Goal: Transaction & Acquisition: Book appointment/travel/reservation

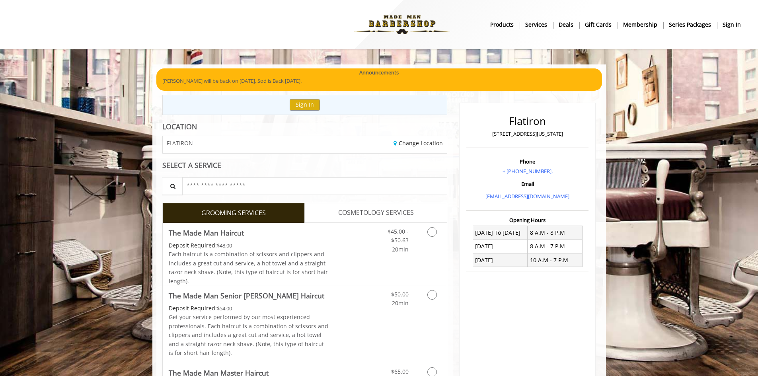
scroll to position [40, 0]
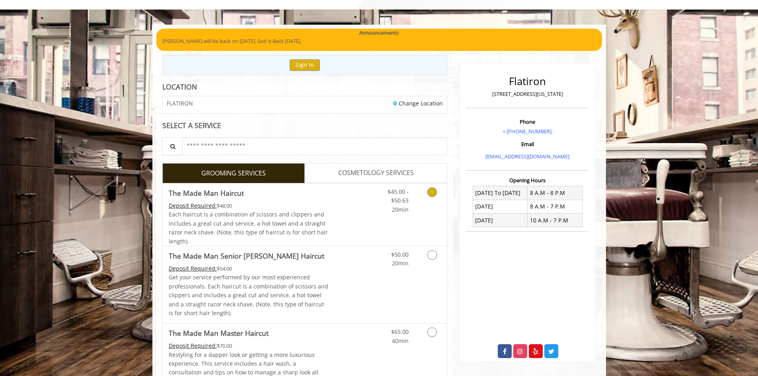
click at [414, 199] on div "$45.00 - $50.63 20min" at bounding box center [392, 198] width 45 height 31
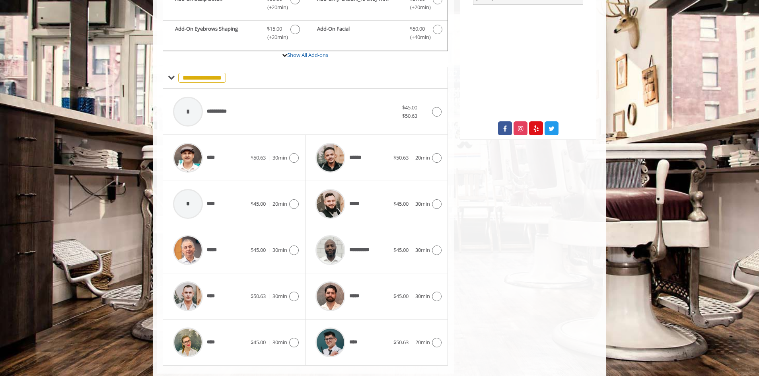
scroll to position [280, 0]
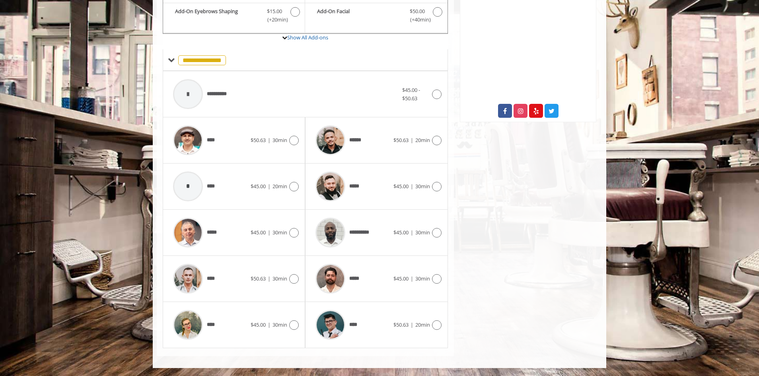
click at [382, 194] on div "*****" at bounding box center [353, 187] width 82 height 38
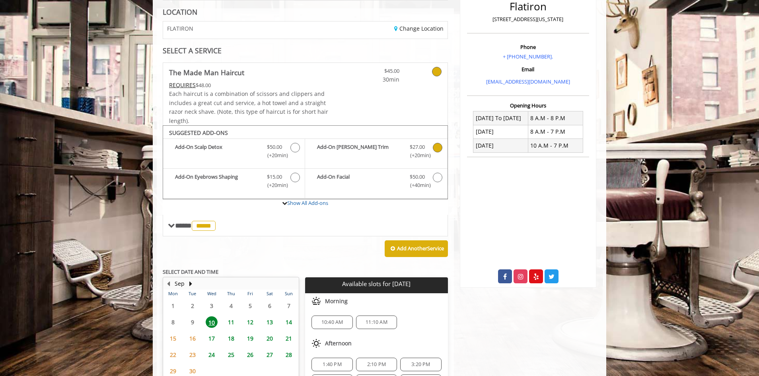
scroll to position [185, 0]
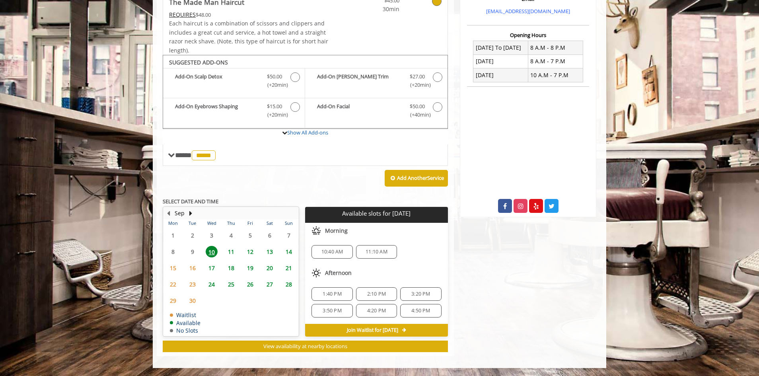
click at [249, 251] on span "12" at bounding box center [250, 252] width 12 height 12
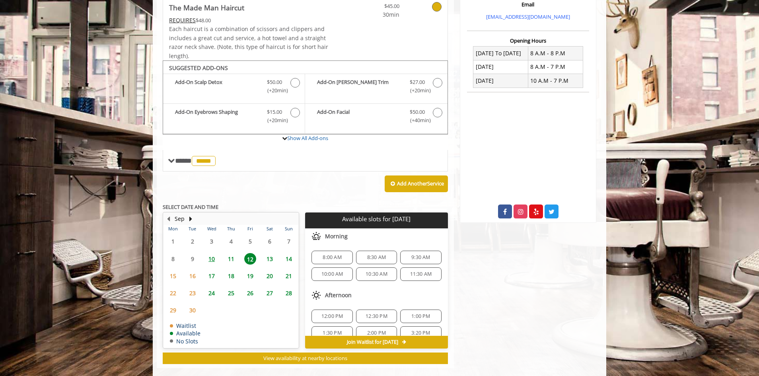
scroll to position [191, 0]
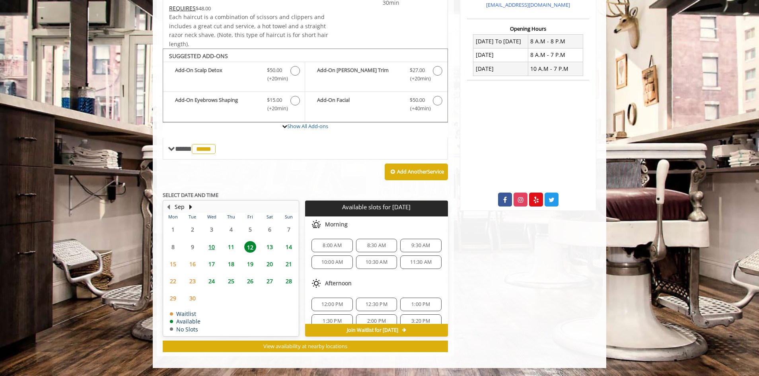
click at [372, 303] on span "12:30 PM" at bounding box center [377, 304] width 22 height 6
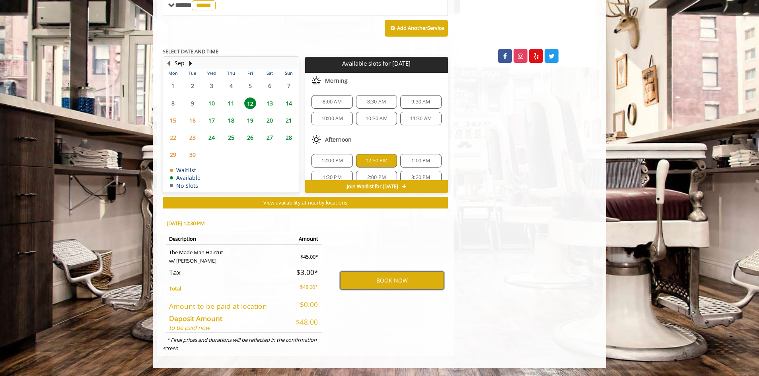
scroll to position [0, 0]
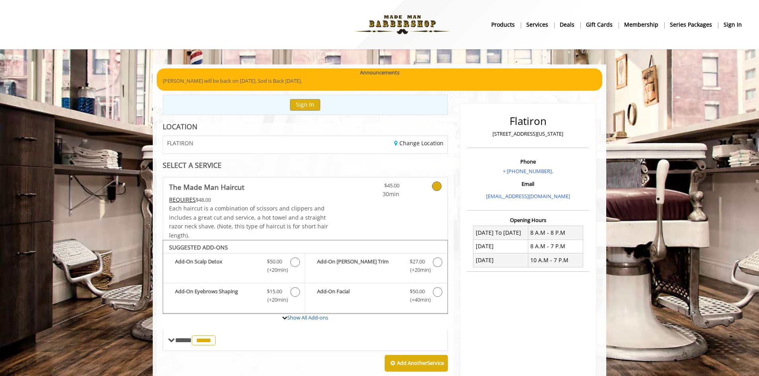
click at [729, 28] on b "sign in" at bounding box center [733, 24] width 18 height 9
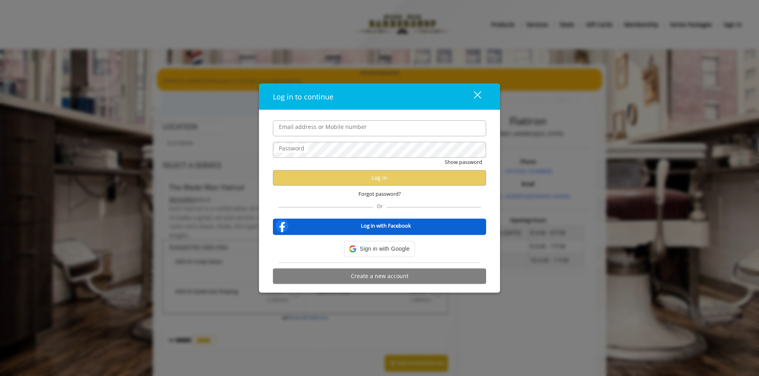
type input "**********"
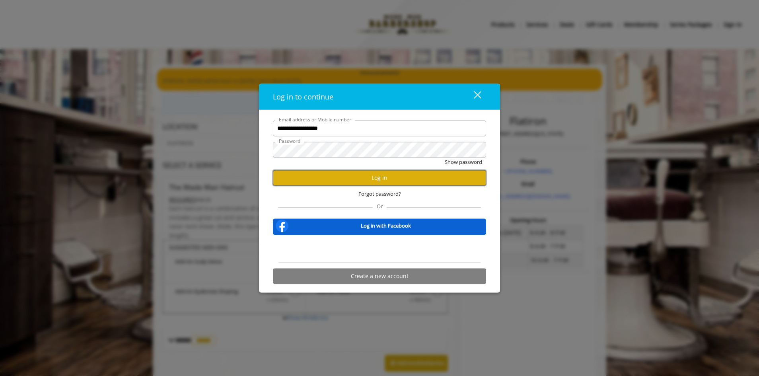
click at [329, 177] on button "Log in" at bounding box center [379, 178] width 213 height 16
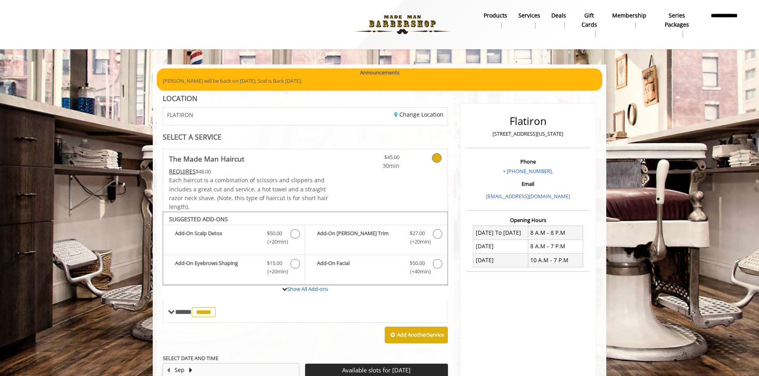
click at [614, 13] on b "Membership" at bounding box center [629, 15] width 34 height 9
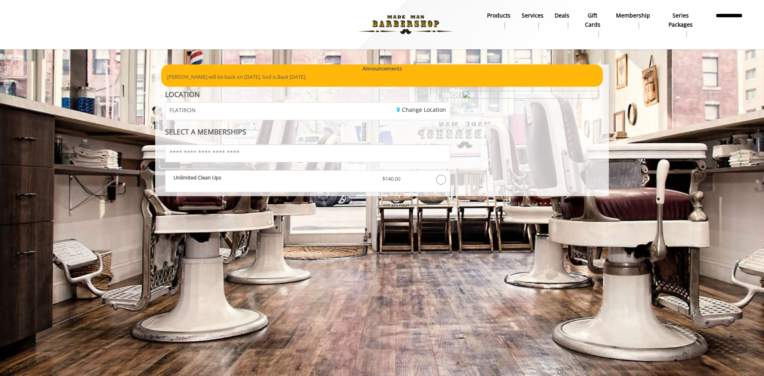
click at [507, 15] on b "products" at bounding box center [498, 15] width 23 height 9
click at [724, 16] on b "**********" at bounding box center [729, 20] width 36 height 18
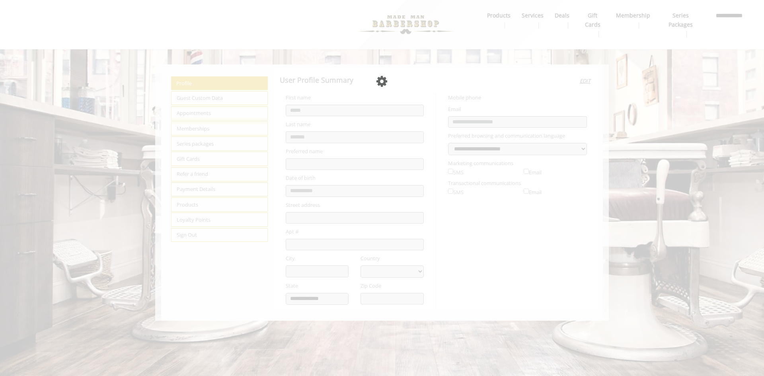
select select "***"
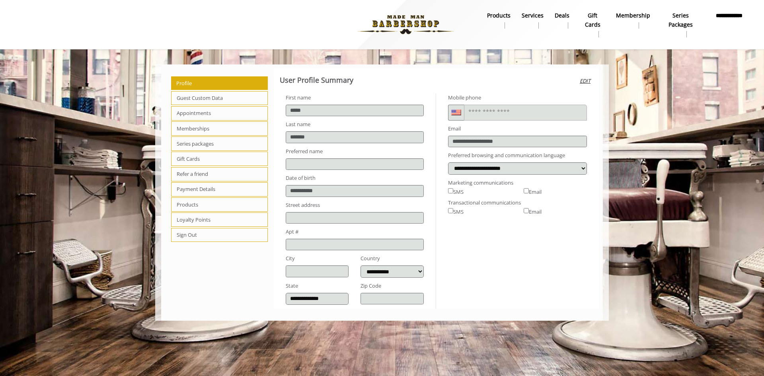
click at [206, 97] on span "Guest Custom Data" at bounding box center [219, 98] width 97 height 14
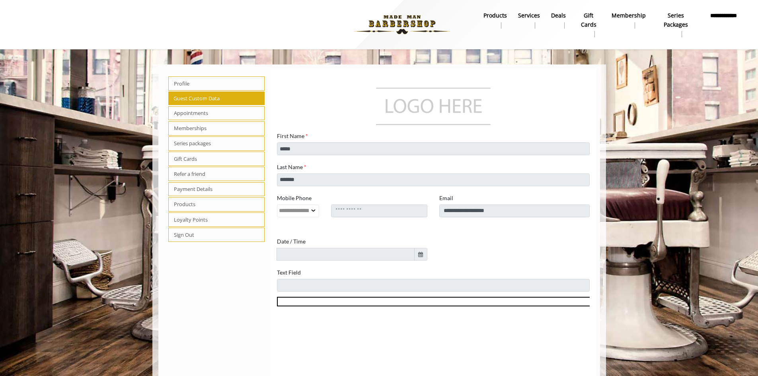
click at [193, 158] on span "Gift Cards" at bounding box center [216, 159] width 97 height 14
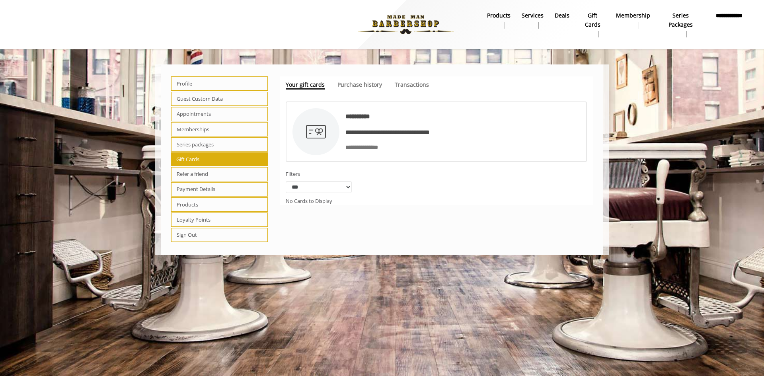
click at [195, 215] on span "Loyalty Points" at bounding box center [219, 219] width 97 height 14
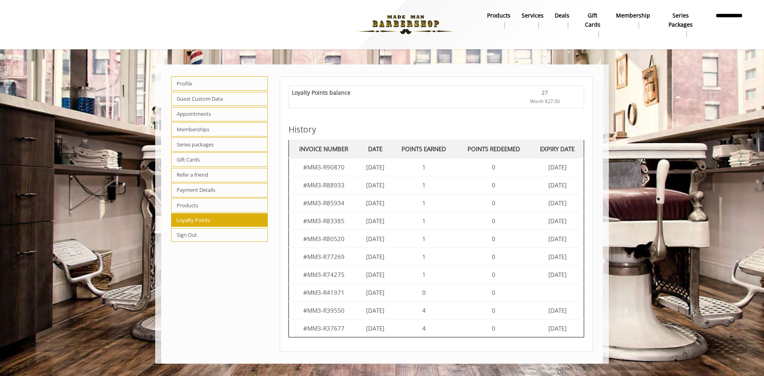
drag, startPoint x: 534, startPoint y: 100, endPoint x: 574, endPoint y: 97, distance: 40.3
click at [574, 97] on div "27 Worth $27.00" at bounding box center [545, 96] width 72 height 17
click at [717, 16] on b "**********" at bounding box center [729, 20] width 36 height 18
click at [201, 112] on span "Appointments" at bounding box center [219, 114] width 97 height 14
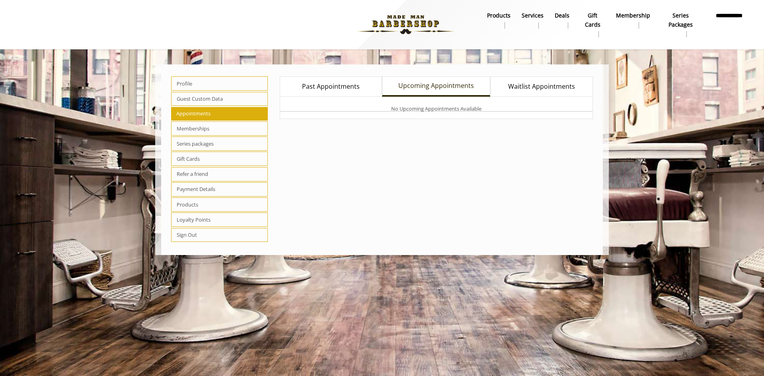
click at [380, 21] on img at bounding box center [405, 25] width 109 height 44
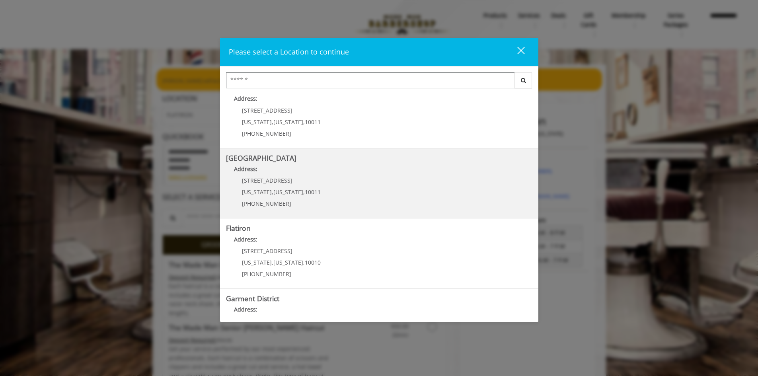
scroll to position [126, 0]
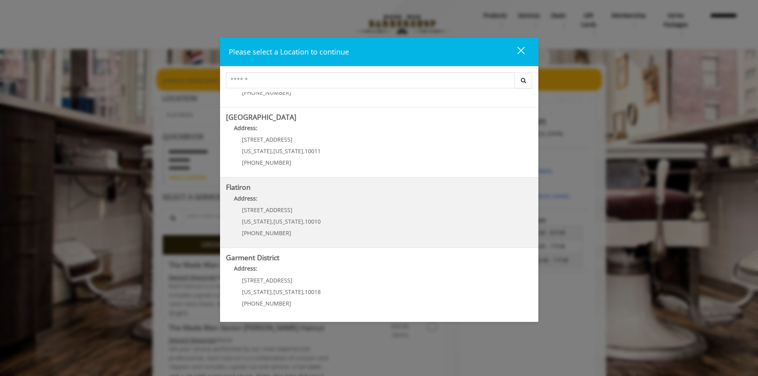
click at [264, 207] on span "10 E 23rd St" at bounding box center [267, 210] width 51 height 8
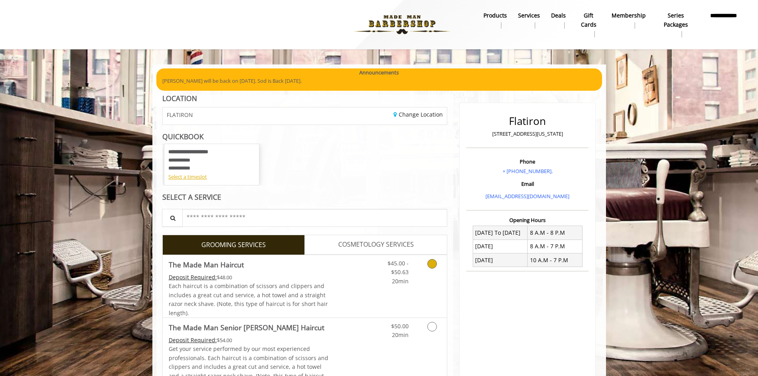
click at [423, 292] on div "$45.00 - $50.63 20min" at bounding box center [411, 286] width 71 height 62
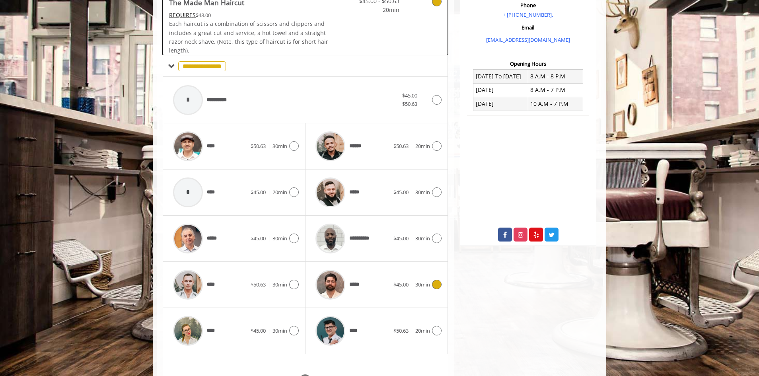
scroll to position [212, 0]
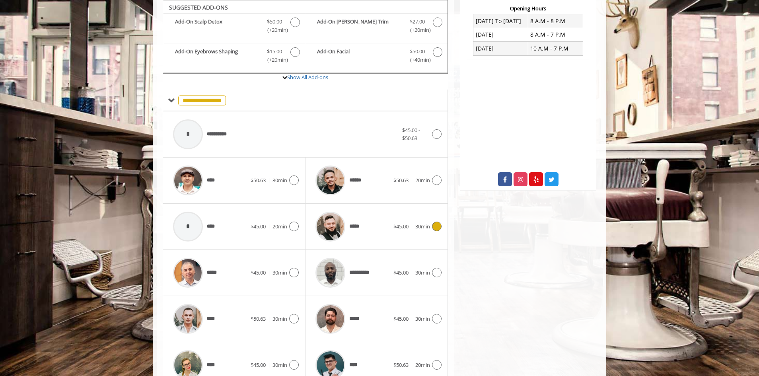
click at [377, 228] on div "*****" at bounding box center [353, 227] width 82 height 38
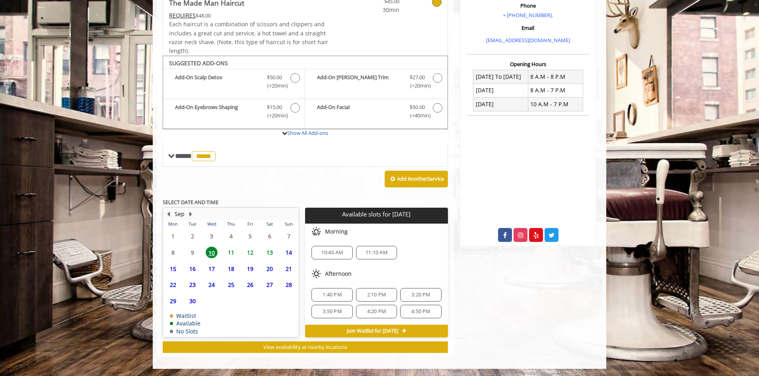
scroll to position [157, 0]
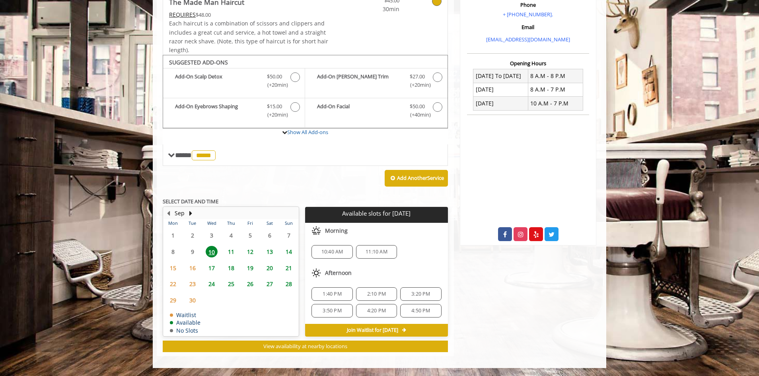
click at [246, 248] on span "12" at bounding box center [250, 252] width 12 height 12
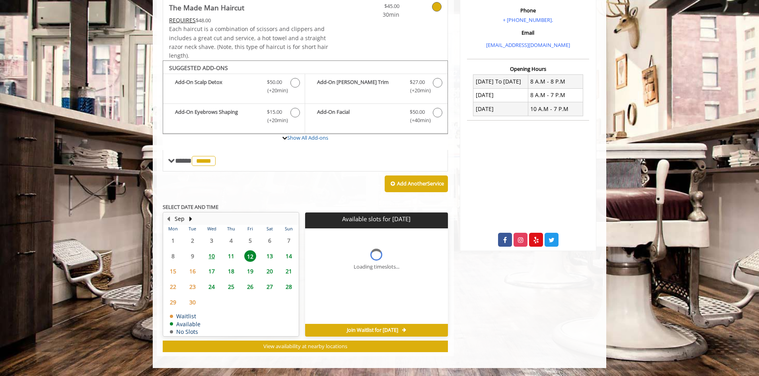
scroll to position [163, 0]
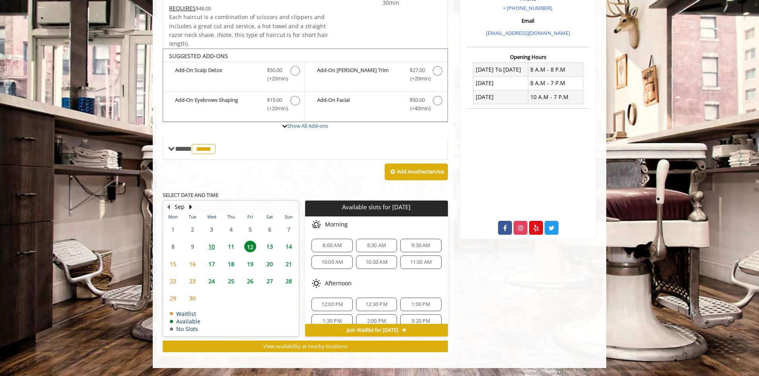
click at [370, 300] on div "12:30 PM" at bounding box center [376, 305] width 41 height 14
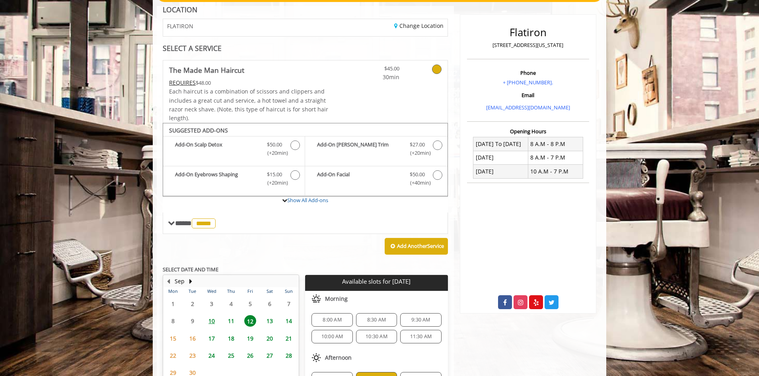
scroll to position [267, 0]
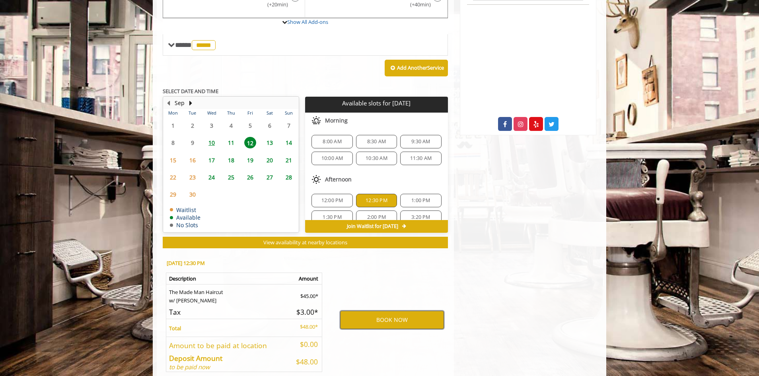
click at [357, 318] on button "BOOK NOW" at bounding box center [392, 320] width 104 height 18
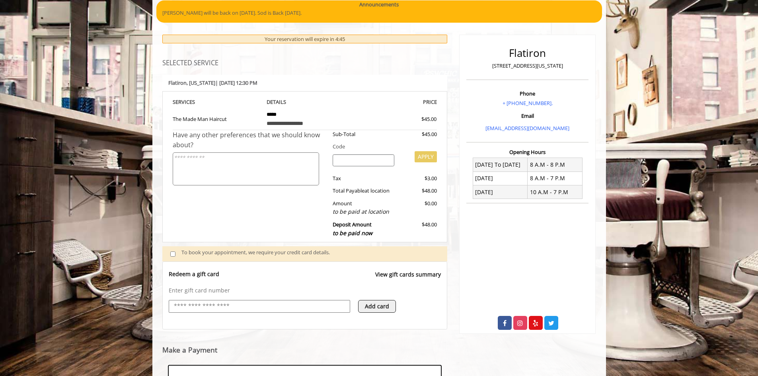
scroll to position [190, 0]
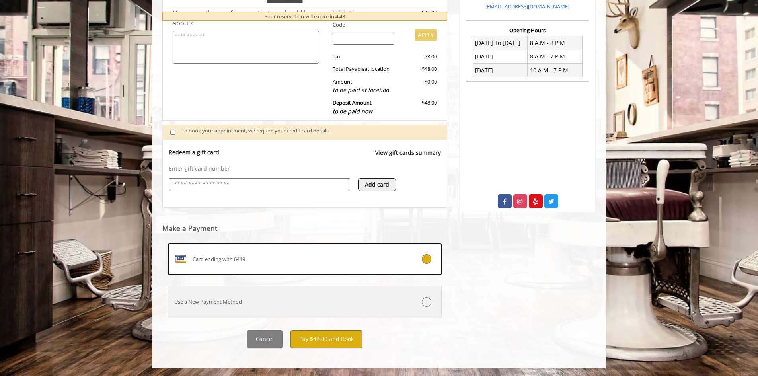
click at [406, 291] on label "Use a New Payment Method" at bounding box center [305, 302] width 274 height 32
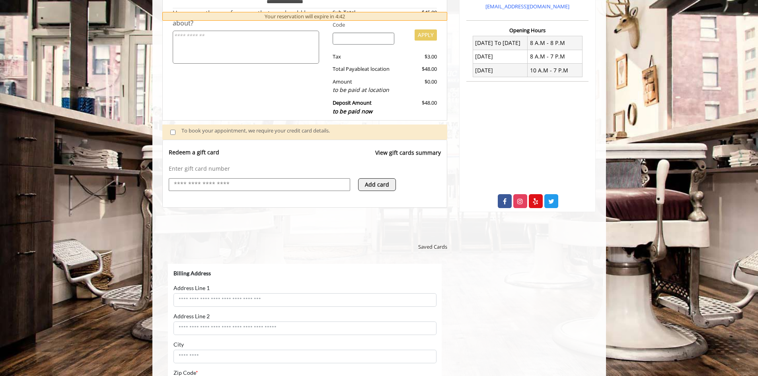
scroll to position [0, 0]
select select "***"
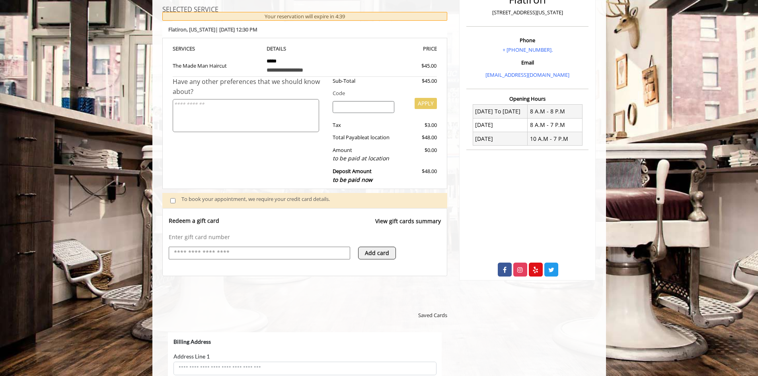
scroll to position [82, 0]
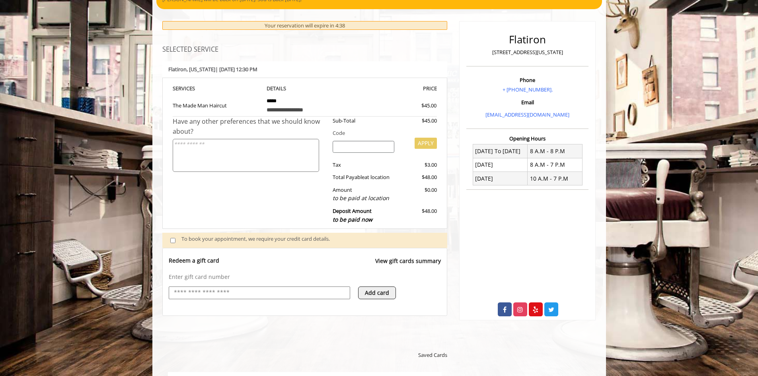
click at [175, 244] on span at bounding box center [175, 240] width 23 height 11
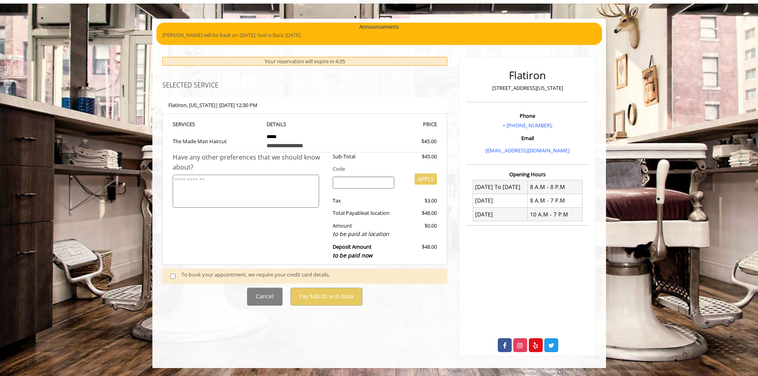
click at [171, 280] on span at bounding box center [175, 276] width 23 height 11
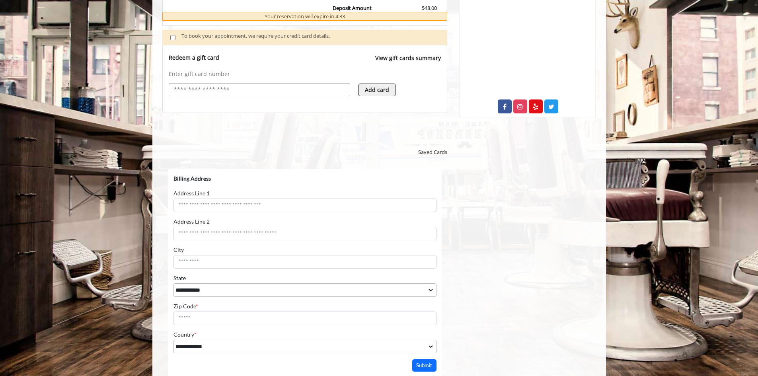
scroll to position [360, 0]
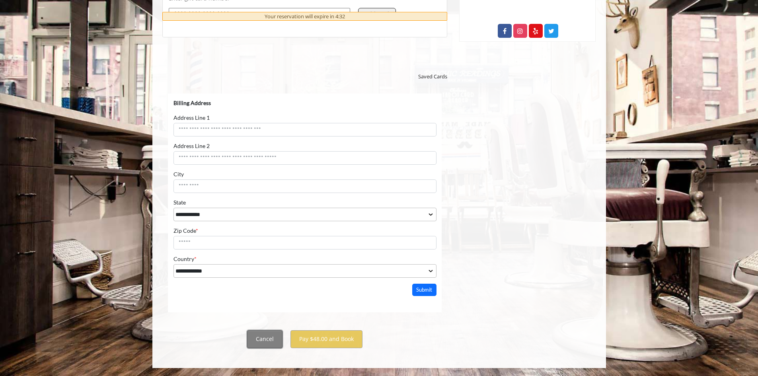
click at [267, 339] on button "Cancel" at bounding box center [264, 339] width 35 height 18
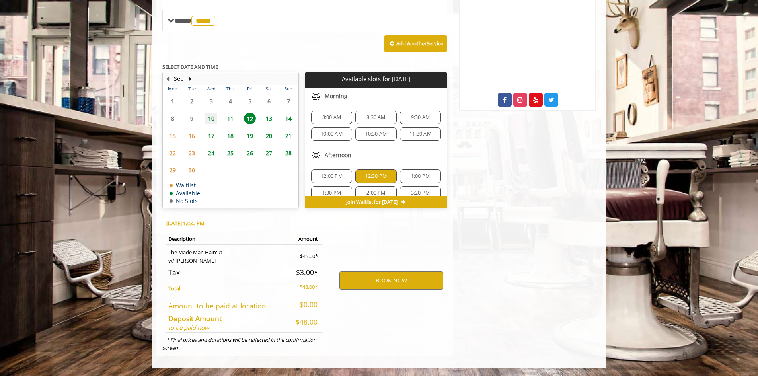
scroll to position [291, 0]
click at [364, 279] on button "BOOK NOW" at bounding box center [391, 280] width 104 height 18
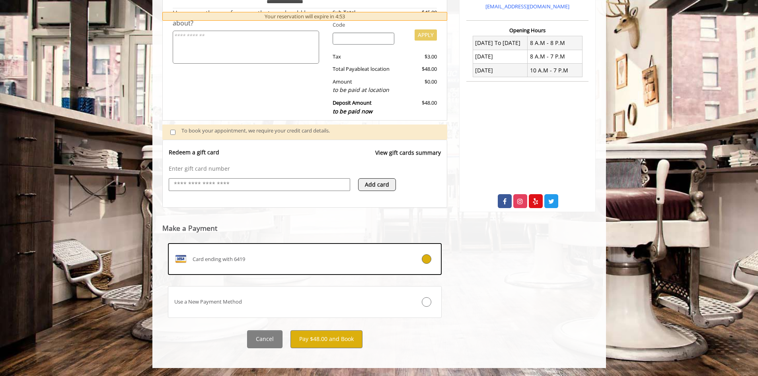
scroll to position [0, 0]
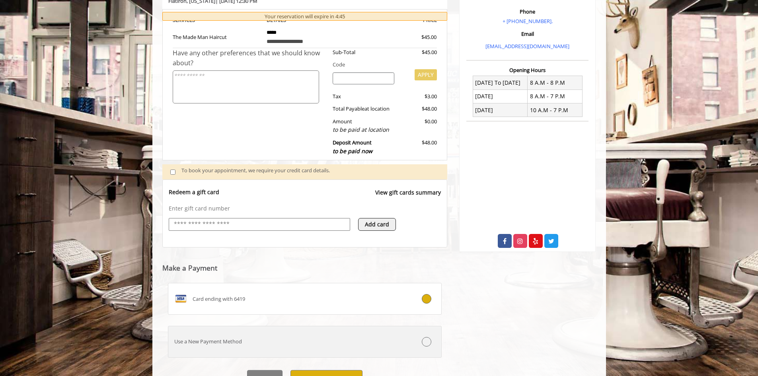
click at [325, 335] on label "Use a New Payment Method" at bounding box center [305, 342] width 274 height 32
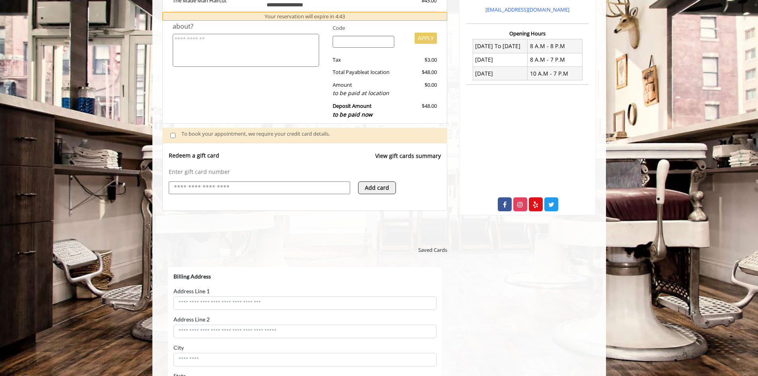
scroll to position [201, 0]
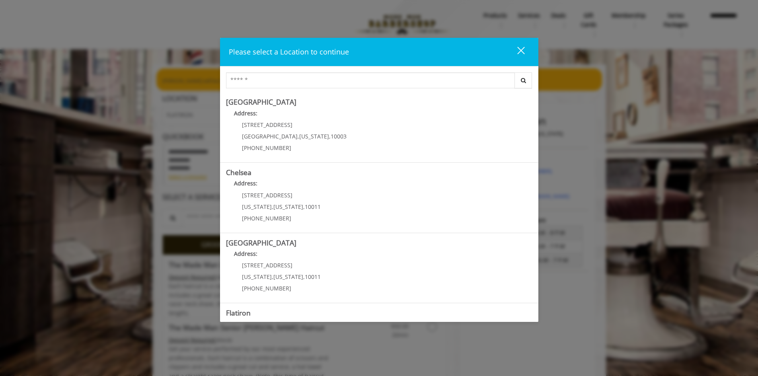
click at [522, 47] on div "close" at bounding box center [516, 52] width 16 height 12
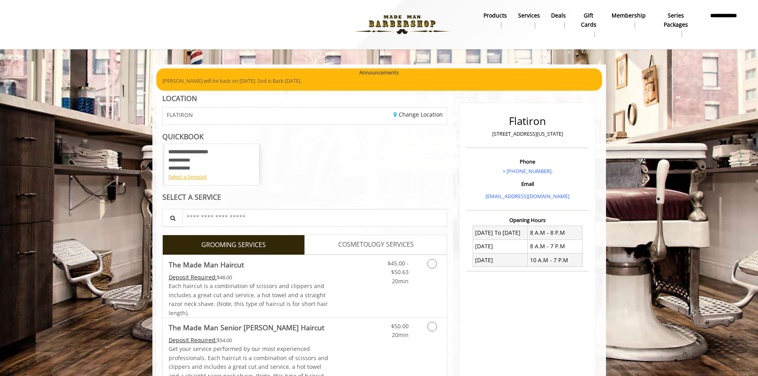
click at [527, 17] on b "Services" at bounding box center [529, 15] width 22 height 9
click at [501, 21] on link "products" at bounding box center [495, 20] width 35 height 21
click at [723, 25] on b "**********" at bounding box center [723, 20] width 35 height 18
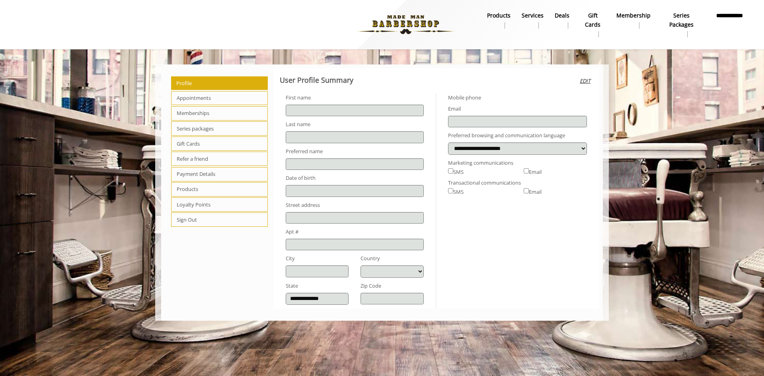
type input "*****"
type input "*******"
type input "**********"
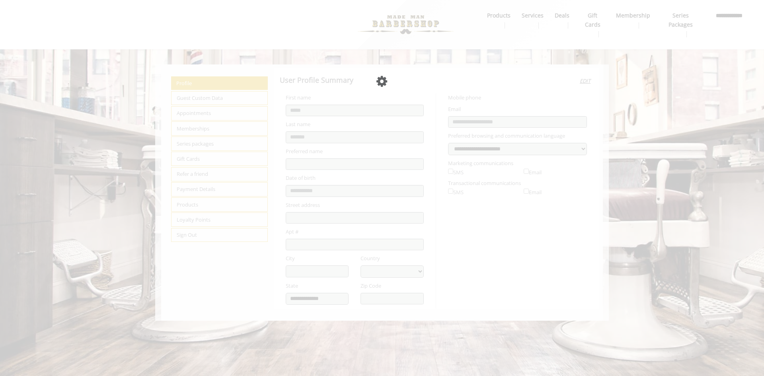
select select "***"
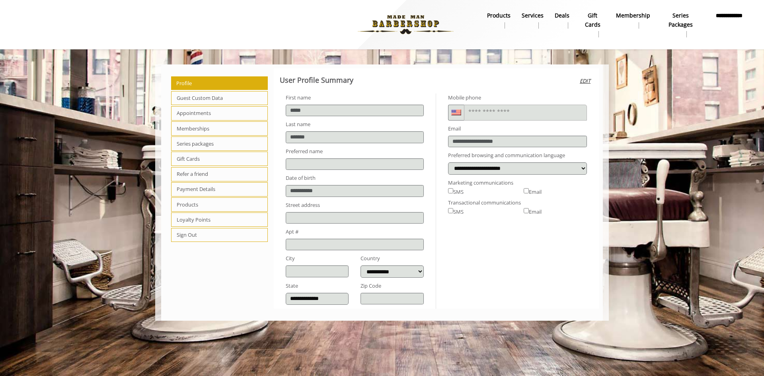
click at [196, 218] on span "Loyalty Points" at bounding box center [219, 219] width 97 height 14
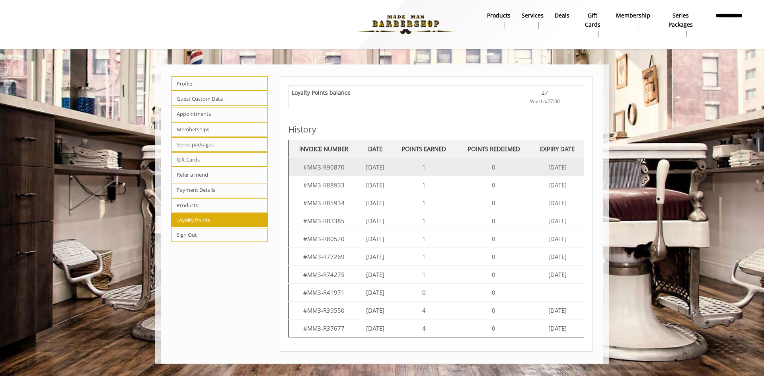
drag, startPoint x: 486, startPoint y: 312, endPoint x: 311, endPoint y: 164, distance: 229.0
click at [311, 164] on tbody "#MM3-R90870 Aug 21 2025 1 0 Aug 21 2026 #MM3-R88933 Aug 01 2025 1 0 Aug 01 2026…" at bounding box center [436, 247] width 296 height 179
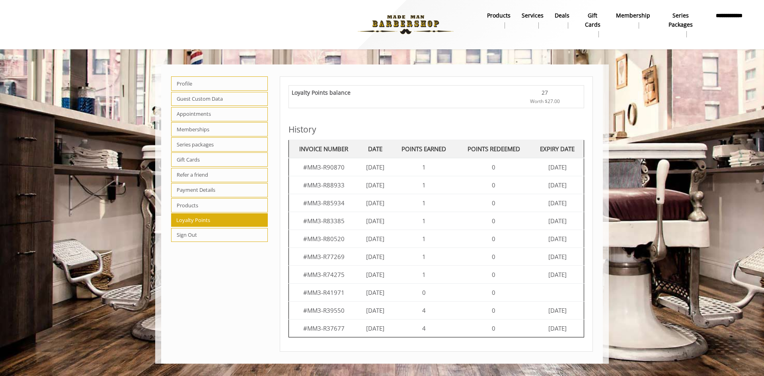
click at [303, 156] on th "INVOICE NUMBER" at bounding box center [323, 149] width 70 height 18
click at [452, 21] on img at bounding box center [405, 25] width 109 height 44
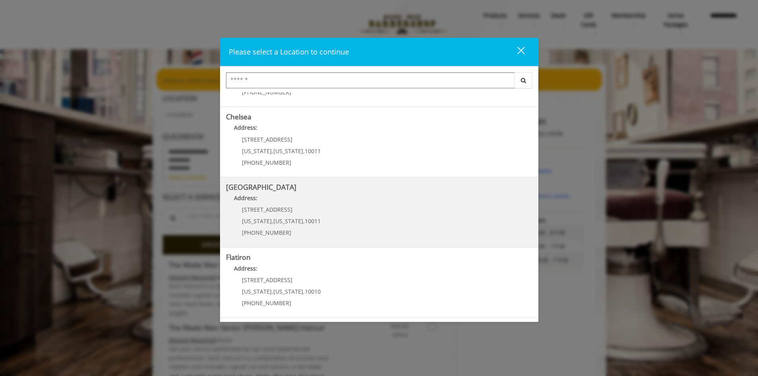
scroll to position [126, 0]
click at [312, 222] on span "10010" at bounding box center [313, 222] width 16 height 8
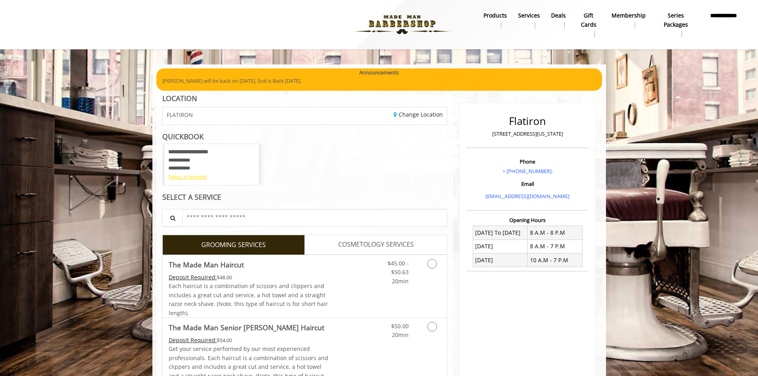
click at [196, 177] on div "Select a timeslot" at bounding box center [211, 177] width 87 height 8
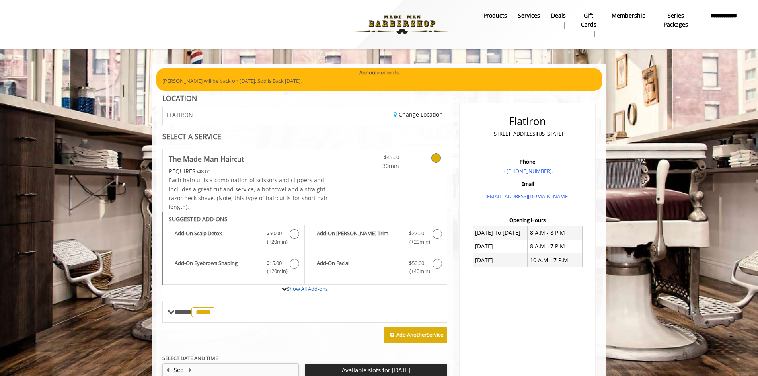
scroll to position [141, 0]
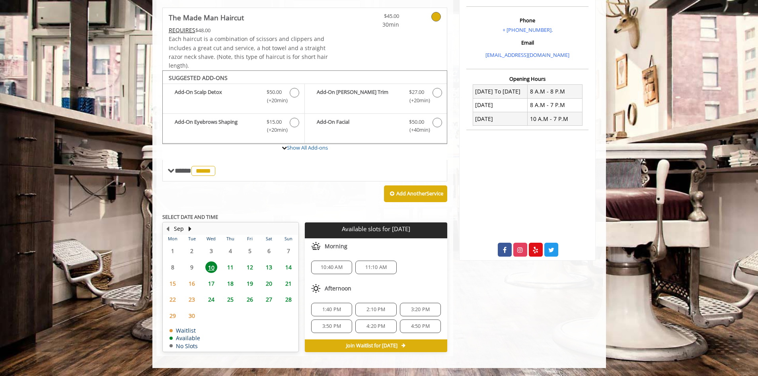
click at [250, 267] on span "12" at bounding box center [250, 267] width 12 height 12
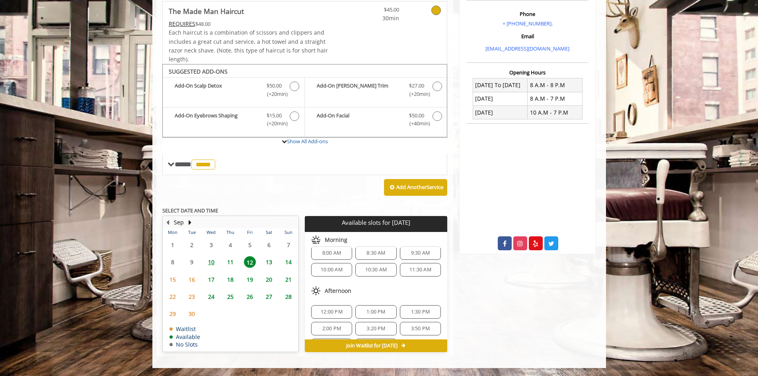
scroll to position [0, 0]
click at [372, 322] on span "1:00 PM" at bounding box center [375, 320] width 19 height 6
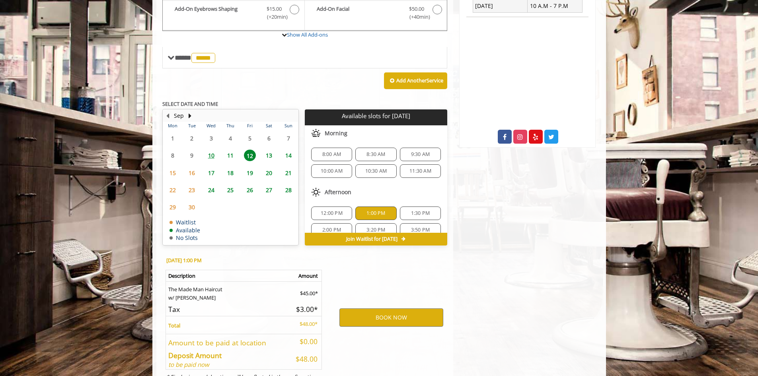
scroll to position [291, 0]
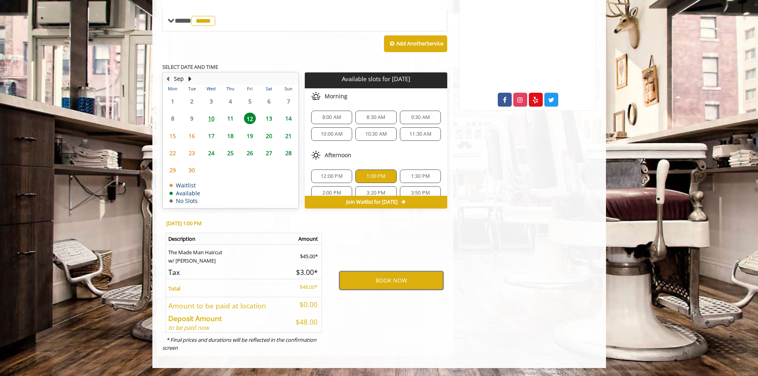
click at [377, 283] on button "BOOK NOW" at bounding box center [391, 280] width 104 height 18
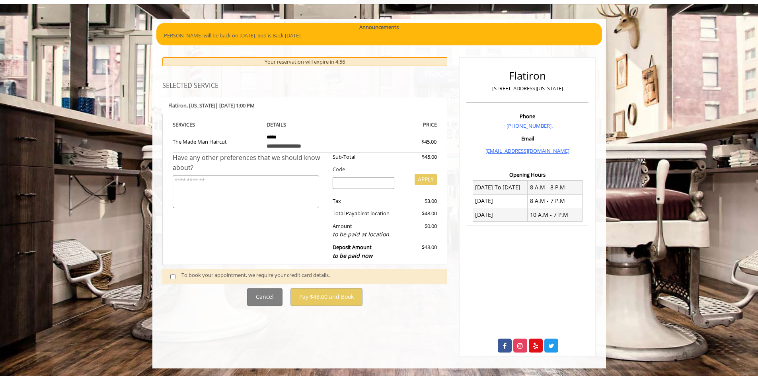
scroll to position [46, 0]
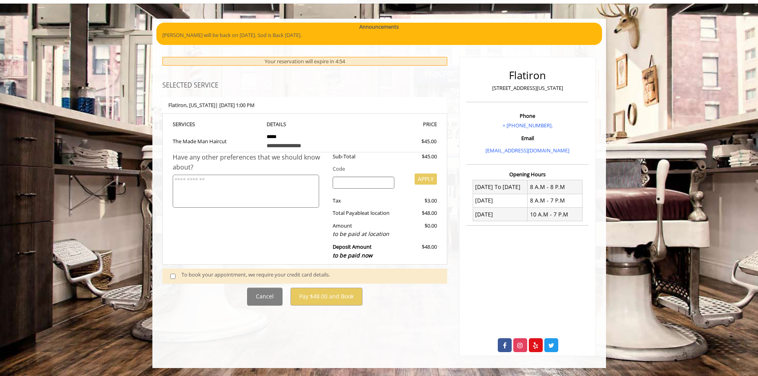
click at [266, 275] on div "To book your appointment, we require your credit card details." at bounding box center [310, 276] width 258 height 11
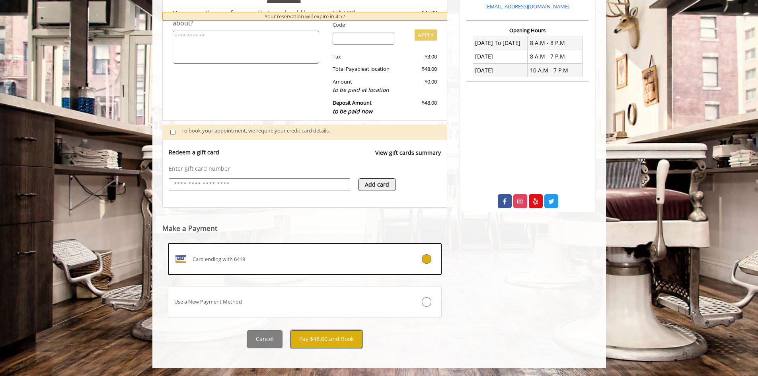
click at [329, 343] on button "Pay $48.00 and Book" at bounding box center [326, 339] width 72 height 18
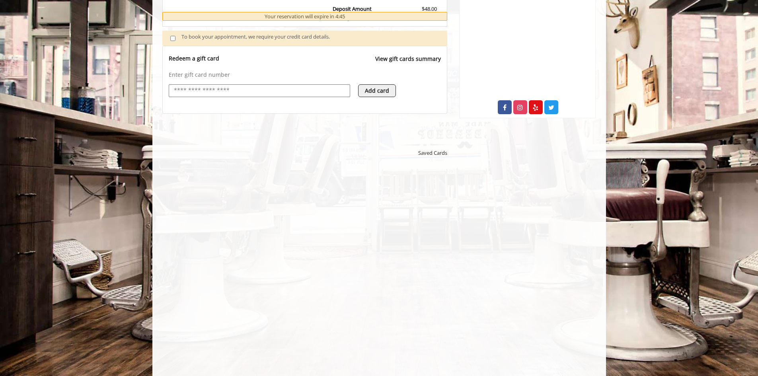
scroll to position [281, 0]
